Goal: Task Accomplishment & Management: Manage account settings

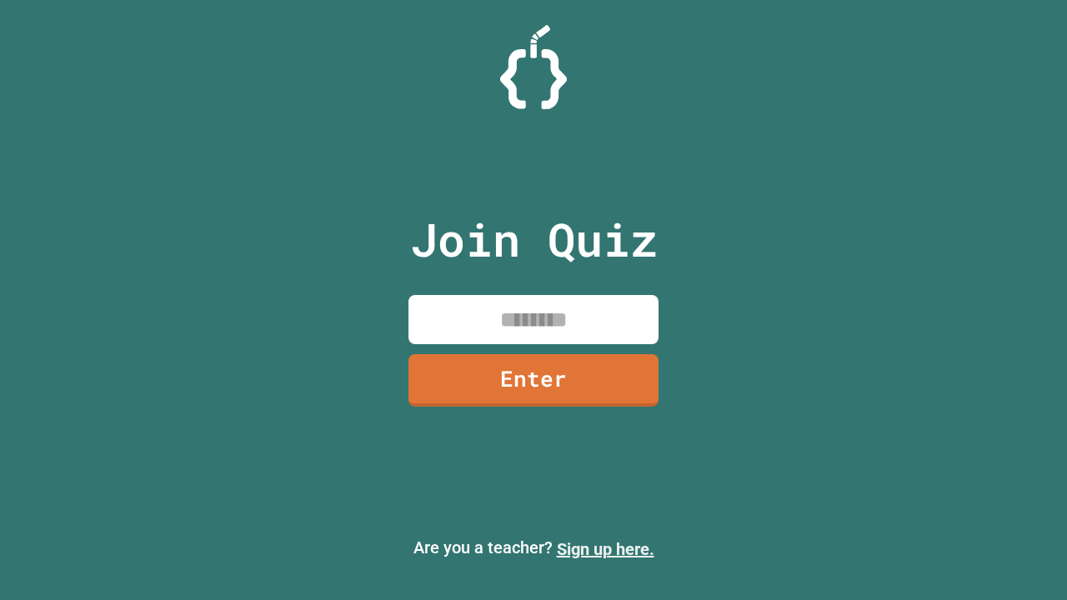
click at [605, 549] on link "Sign up here." at bounding box center [605, 549] width 97 height 20
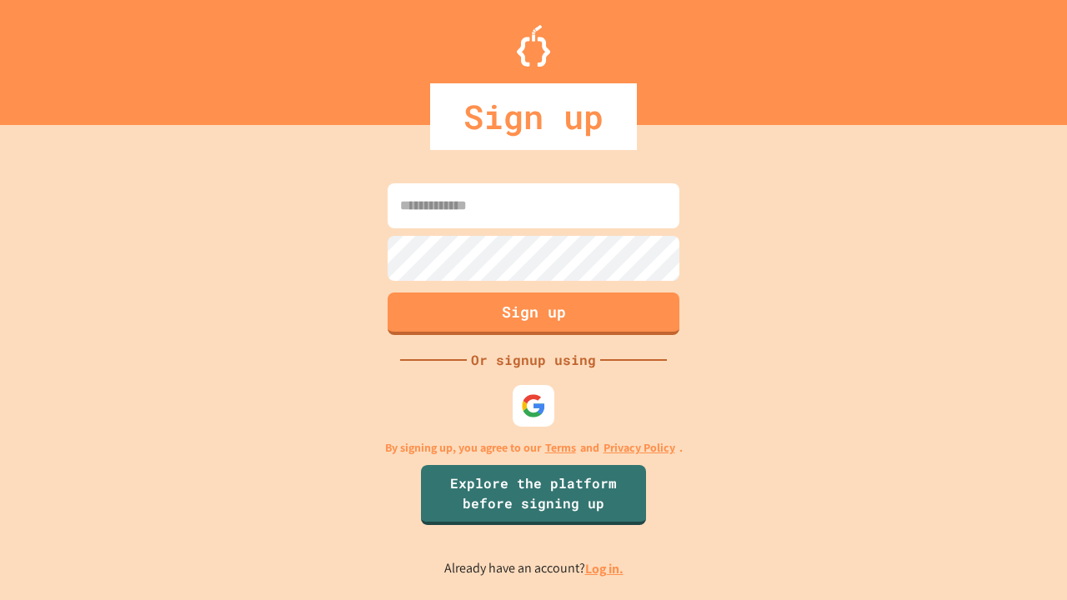
click at [605, 568] on link "Log in." at bounding box center [604, 568] width 38 height 17
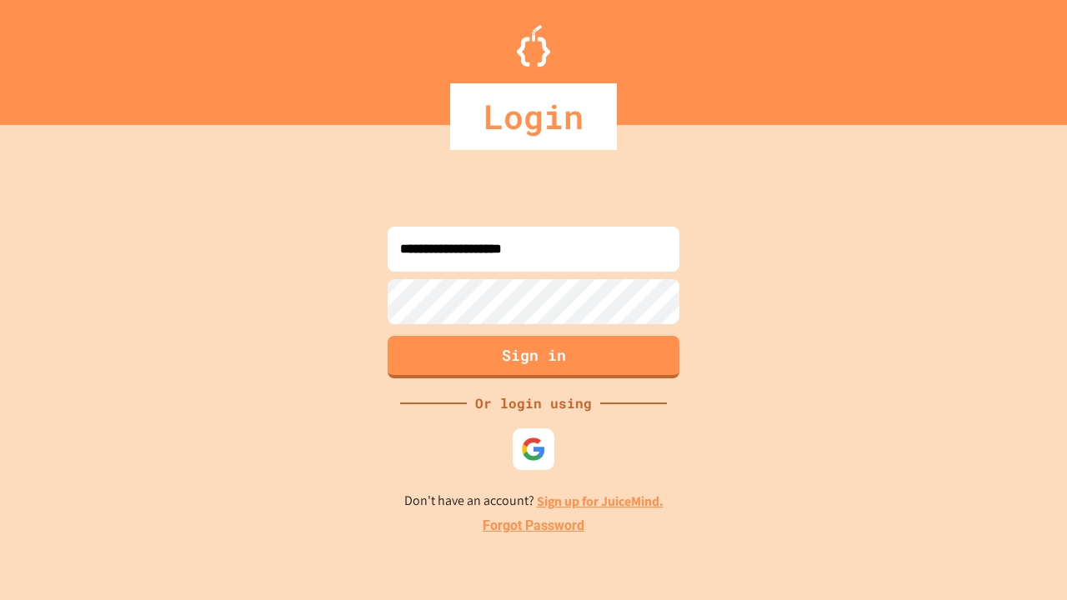
type input "**********"
